Goal: Navigation & Orientation: Go to known website

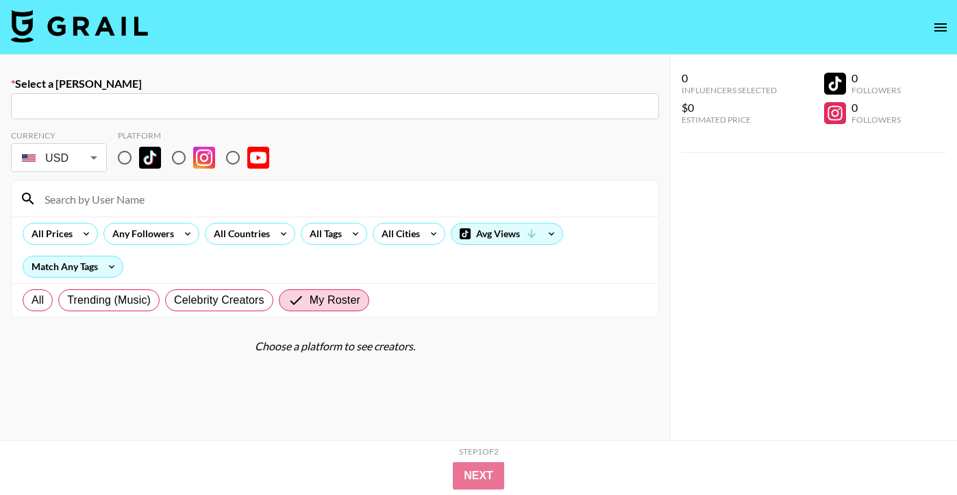
click at [136, 10] on img at bounding box center [79, 26] width 137 height 33
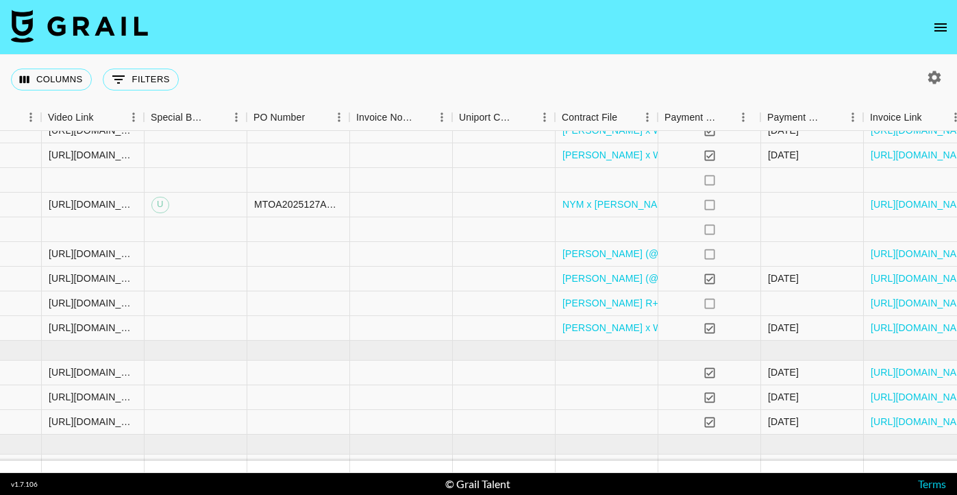
scroll to position [274, 1254]
click at [873, 305] on link "[URL][DOMAIN_NAME]" at bounding box center [921, 303] width 103 height 14
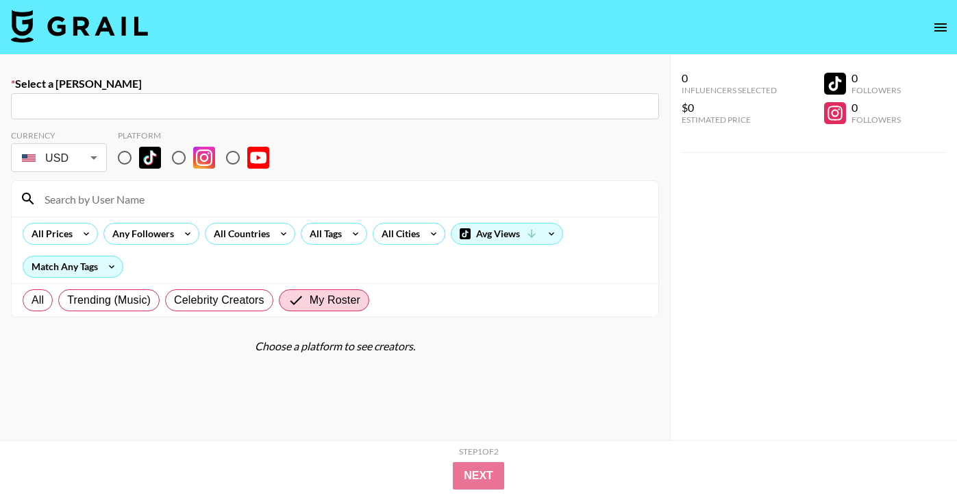
click at [77, 32] on img at bounding box center [79, 26] width 137 height 33
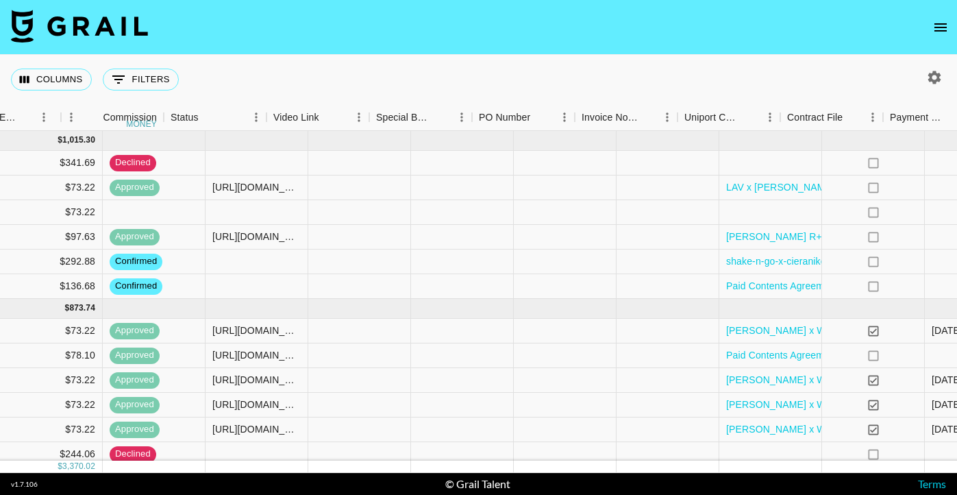
scroll to position [0, 1318]
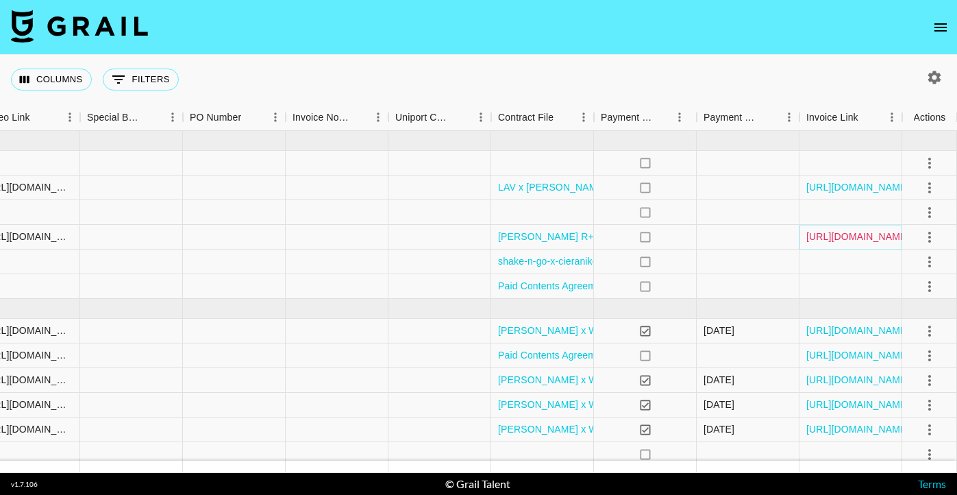
click at [887, 238] on link "[URL][DOMAIN_NAME]" at bounding box center [857, 237] width 103 height 14
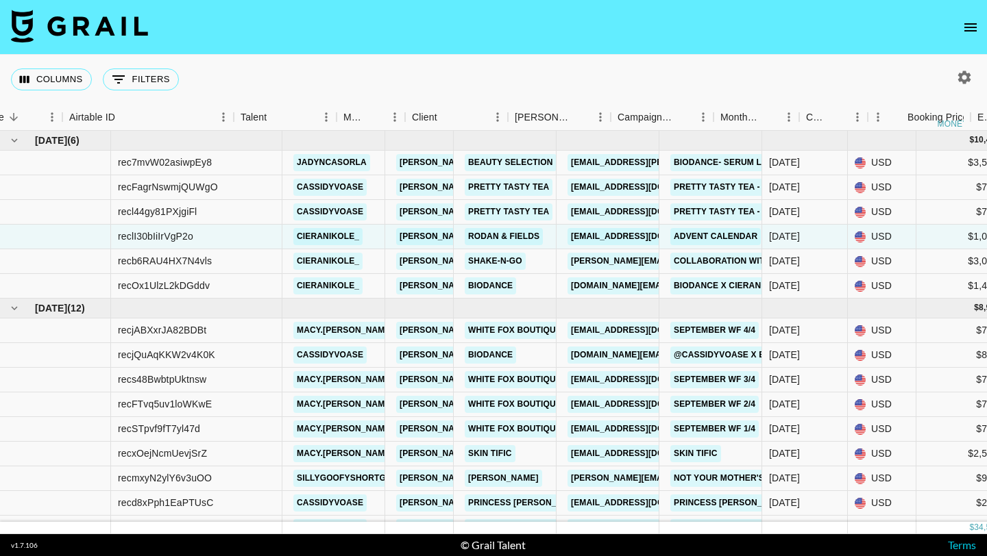
scroll to position [0, 0]
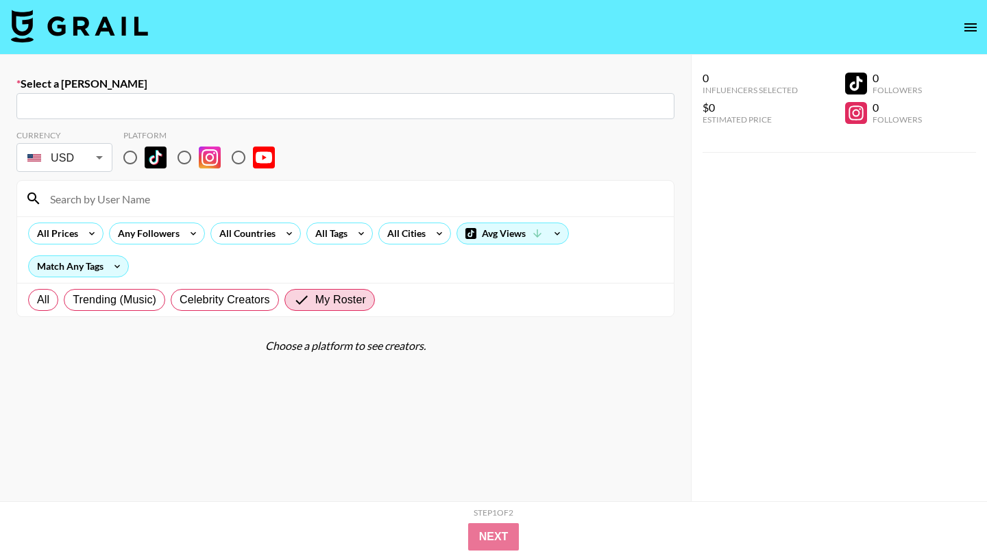
scroll to position [12, 0]
